Goal: Book appointment/travel/reservation

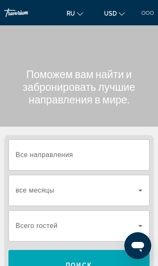
click at [58, 155] on span "Все направления" at bounding box center [45, 154] width 58 height 7
click at [58, 155] on input "Destination Все направления" at bounding box center [79, 155] width 127 height 10
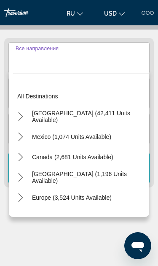
scroll to position [106, 0]
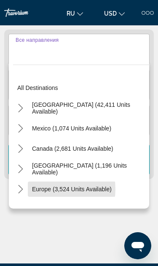
click at [49, 190] on span "Europe (3,524 units available)" at bounding box center [72, 189] width 80 height 7
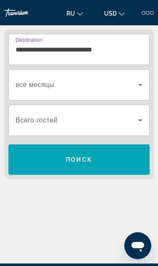
click at [84, 47] on input "**********" at bounding box center [79, 50] width 127 height 10
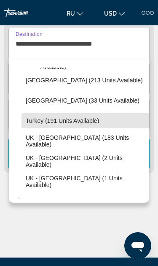
scroll to position [428, 0]
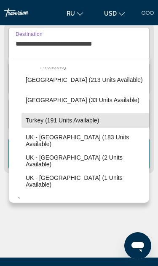
click at [79, 124] on span "Select destination: Turkey (191 units available)" at bounding box center [86, 120] width 128 height 20
type input "**********"
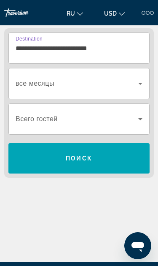
scroll to position [106, 0]
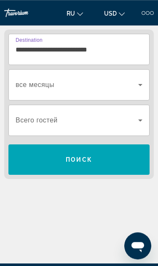
click at [138, 84] on icon "Search widget" at bounding box center [141, 85] width 10 height 10
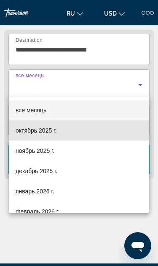
click at [51, 130] on span "октябрь 2025 г." at bounding box center [36, 130] width 41 height 10
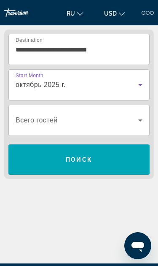
click at [139, 119] on icon "Search widget" at bounding box center [141, 120] width 10 height 10
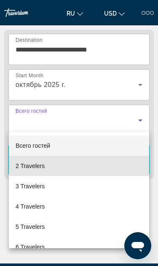
click at [51, 162] on mat-option "2 Travelers" at bounding box center [79, 166] width 141 height 20
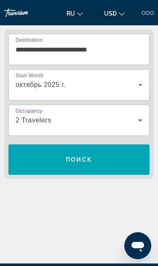
click at [90, 161] on span "Поиск" at bounding box center [79, 159] width 27 height 7
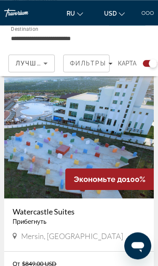
scroll to position [1189, 0]
